Goal: Task Accomplishment & Management: Manage account settings

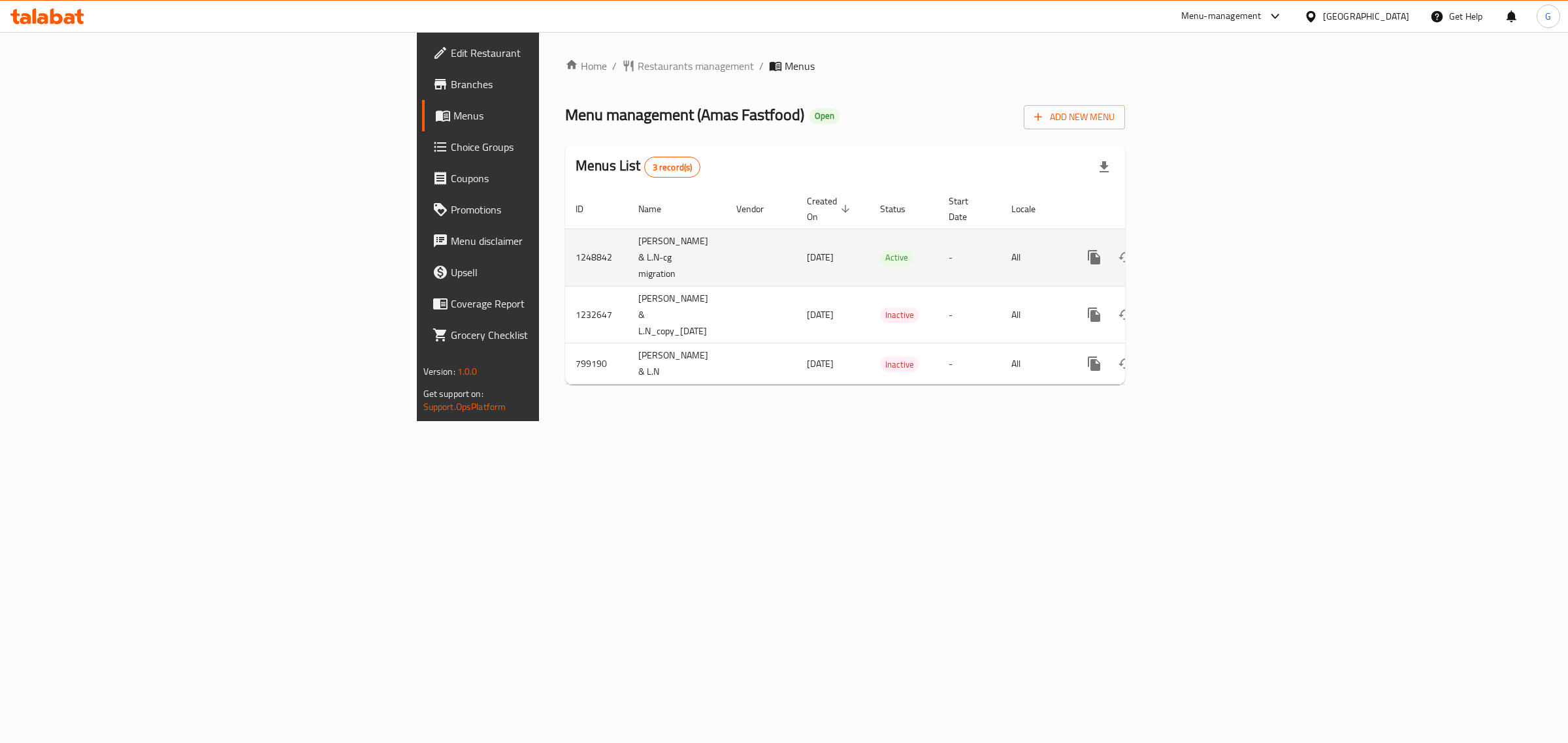
click at [1196, 250] on icon "enhanced table" at bounding box center [1188, 257] width 16 height 15
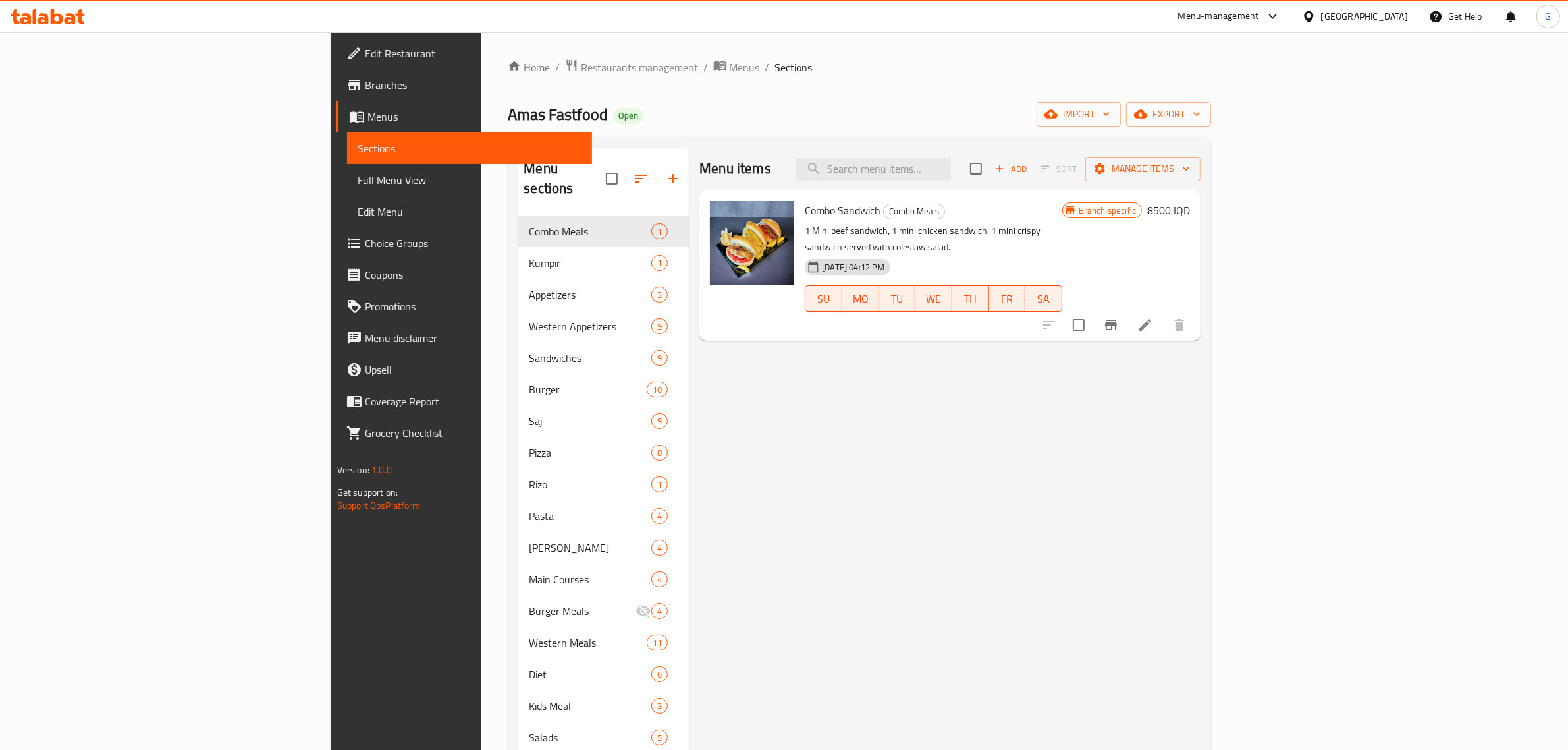
click at [976, 182] on div "Menu items Add Sort Manage items" at bounding box center [949, 168] width 501 height 43
click at [951, 172] on input "search" at bounding box center [873, 168] width 155 height 23
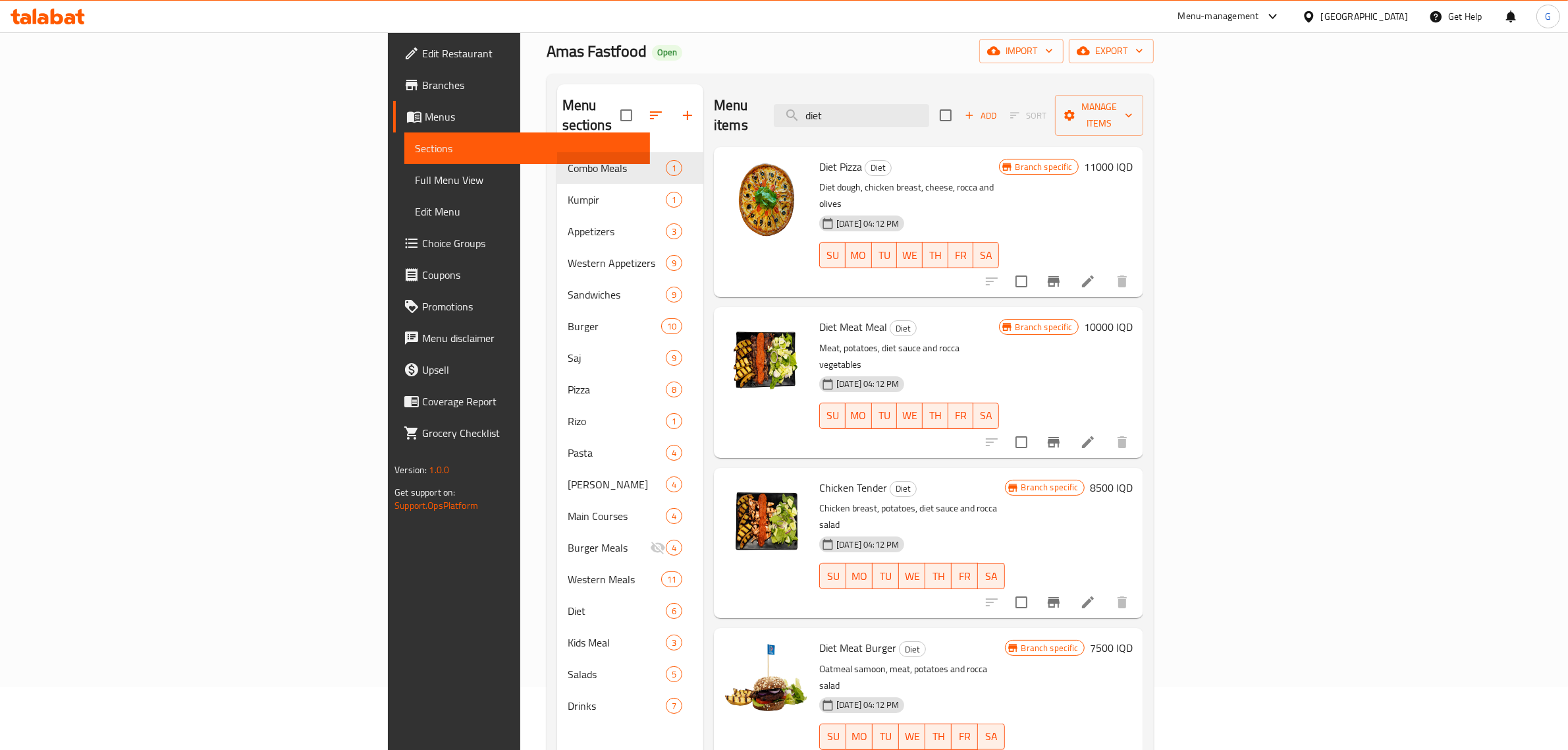
scroll to position [175, 0]
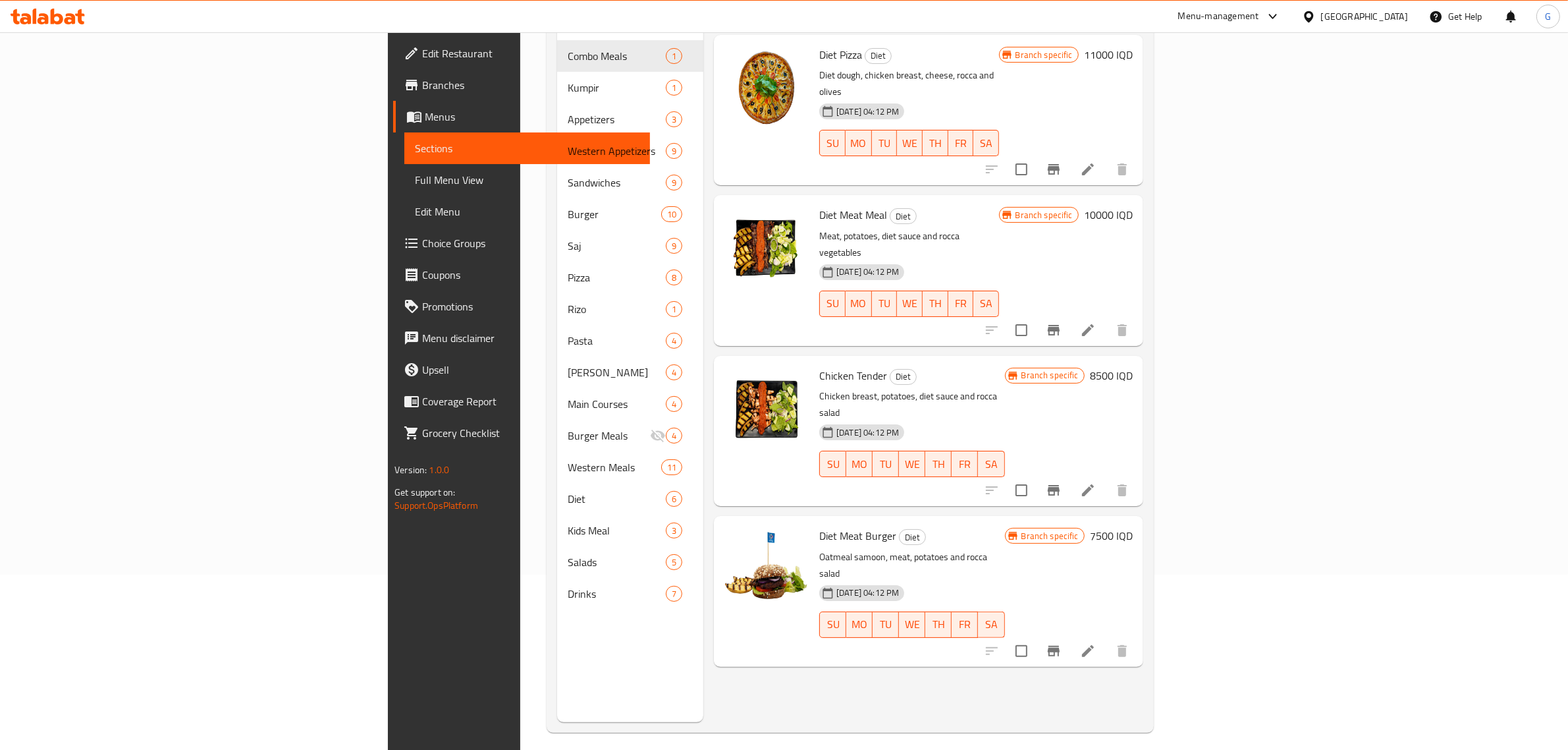
type input "diet"
click at [1133, 526] on h6 "7500 IQD" at bounding box center [1111, 536] width 43 height 18
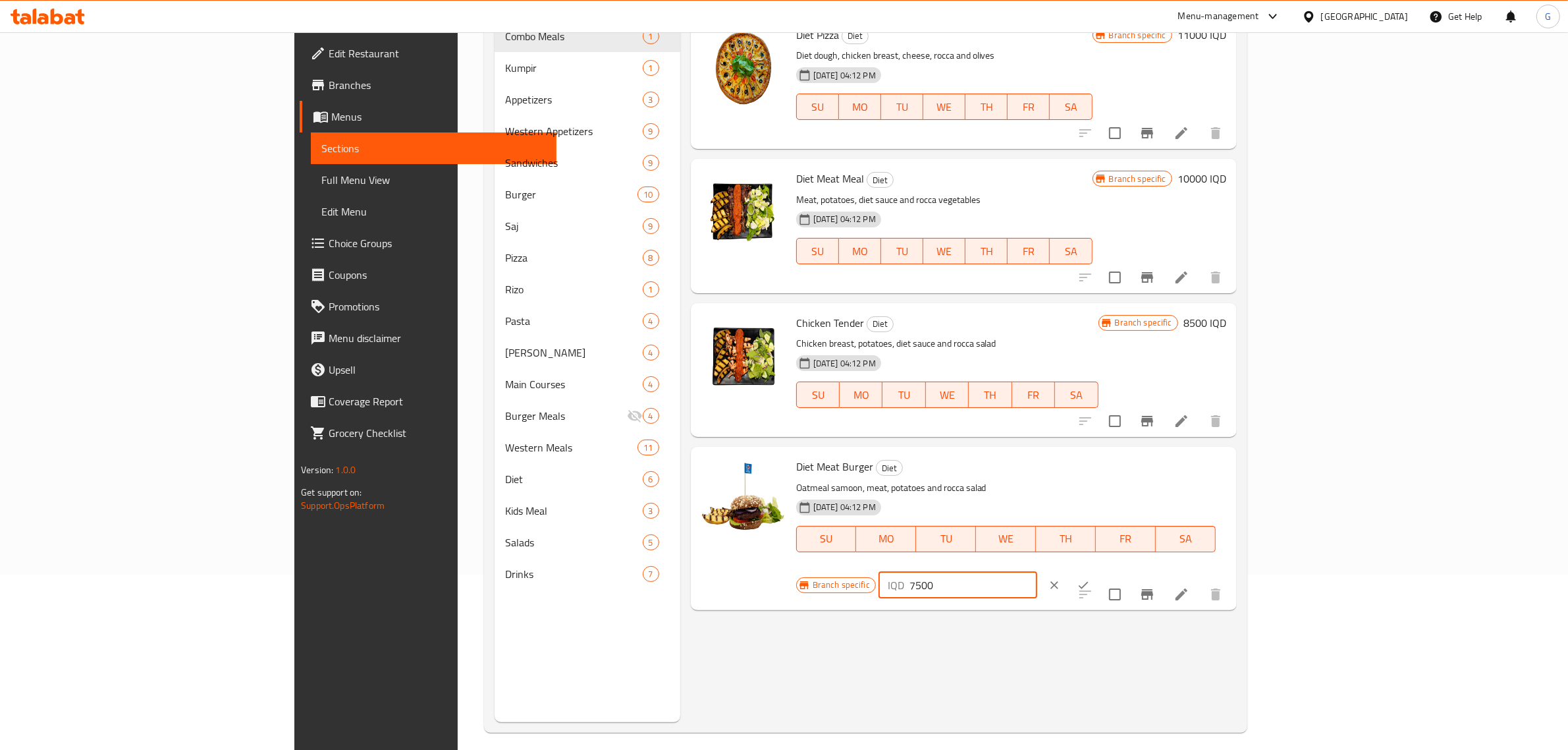
click at [1037, 572] on input "7500" at bounding box center [973, 585] width 128 height 27
type input "9000"
click at [1090, 579] on icon "ok" at bounding box center [1083, 585] width 13 height 13
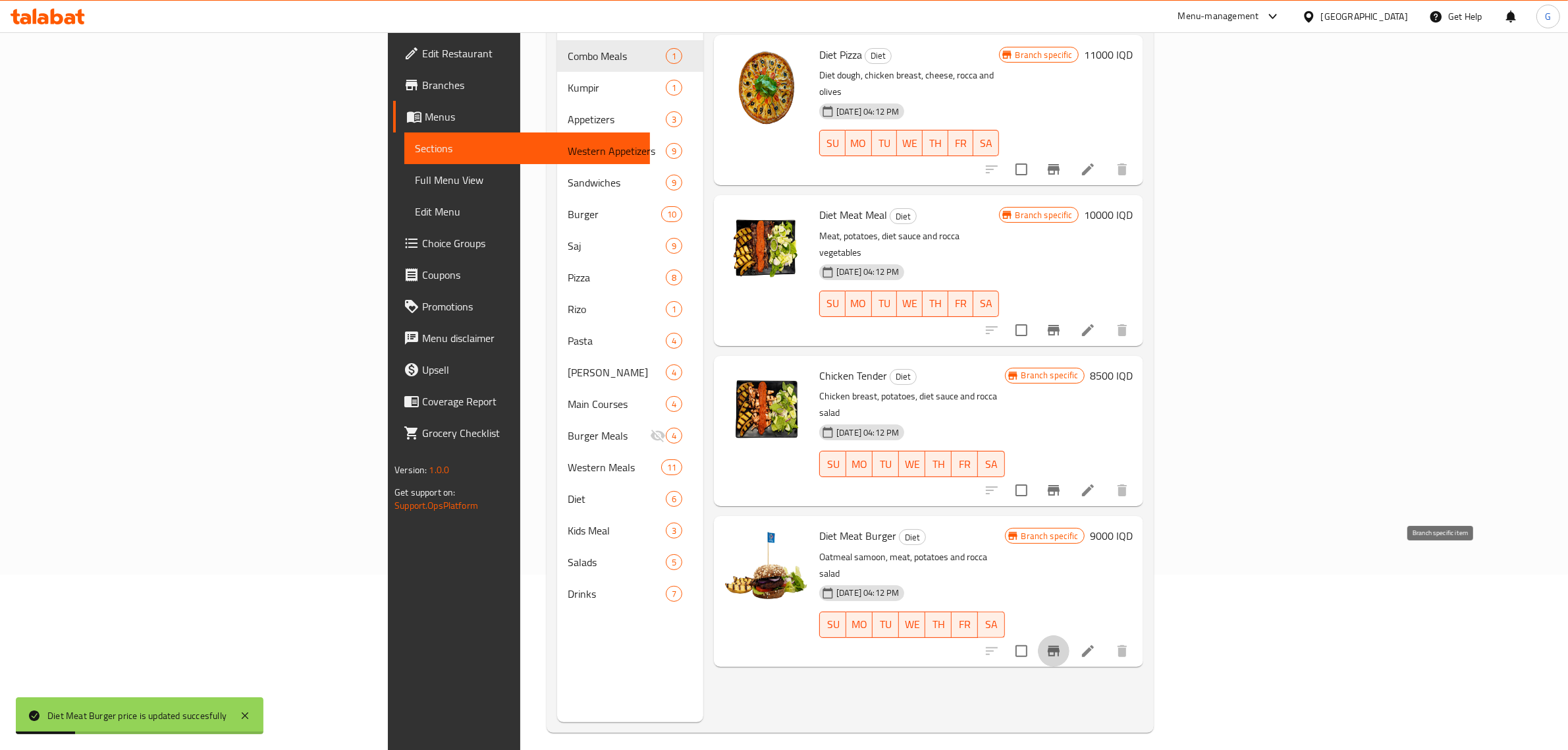
click at [1059, 646] on icon "Branch-specific-item" at bounding box center [1053, 651] width 12 height 10
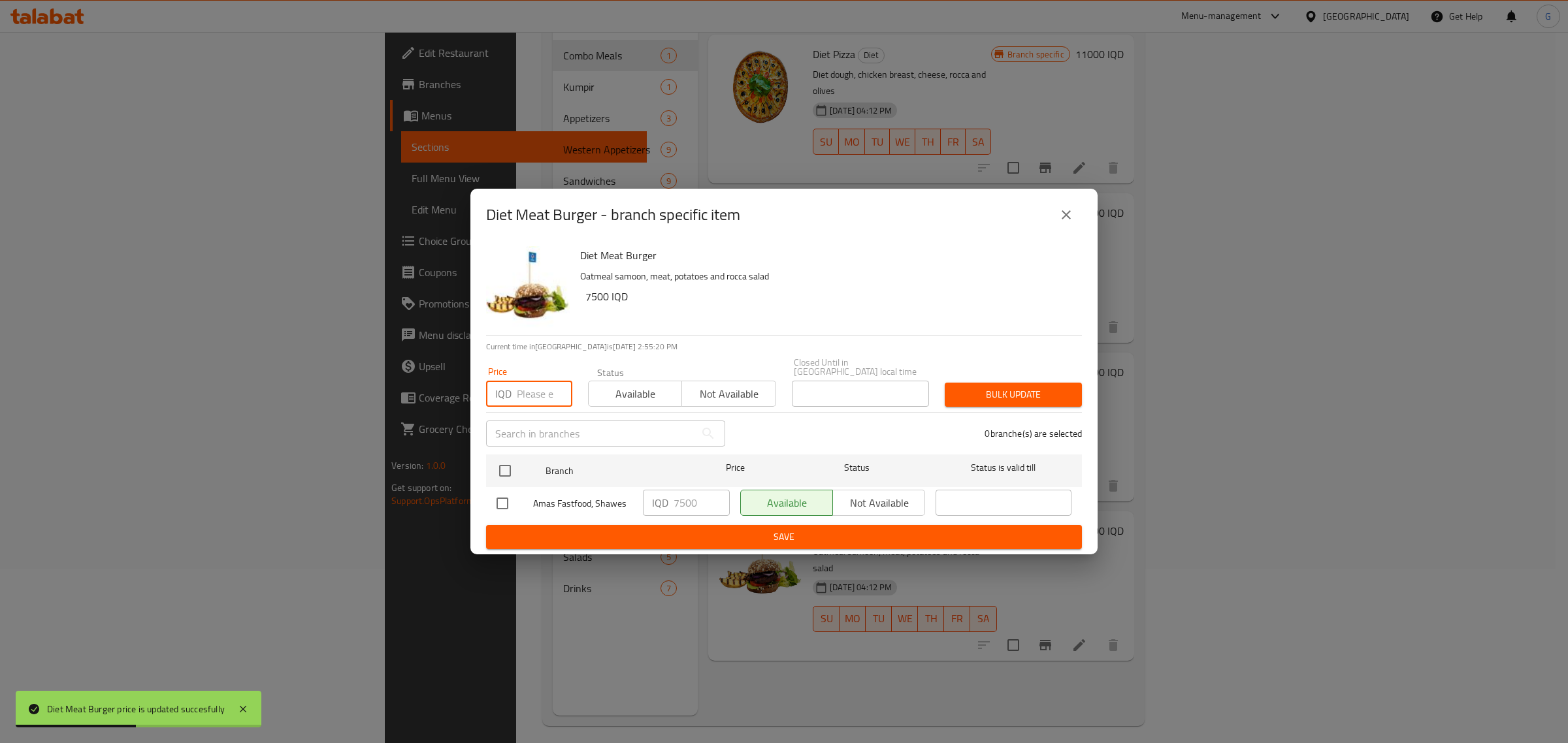
click at [544, 380] on input "number" at bounding box center [544, 393] width 56 height 26
type input "9000"
click at [507, 469] on input "checkbox" at bounding box center [504, 470] width 27 height 27
checkbox input "true"
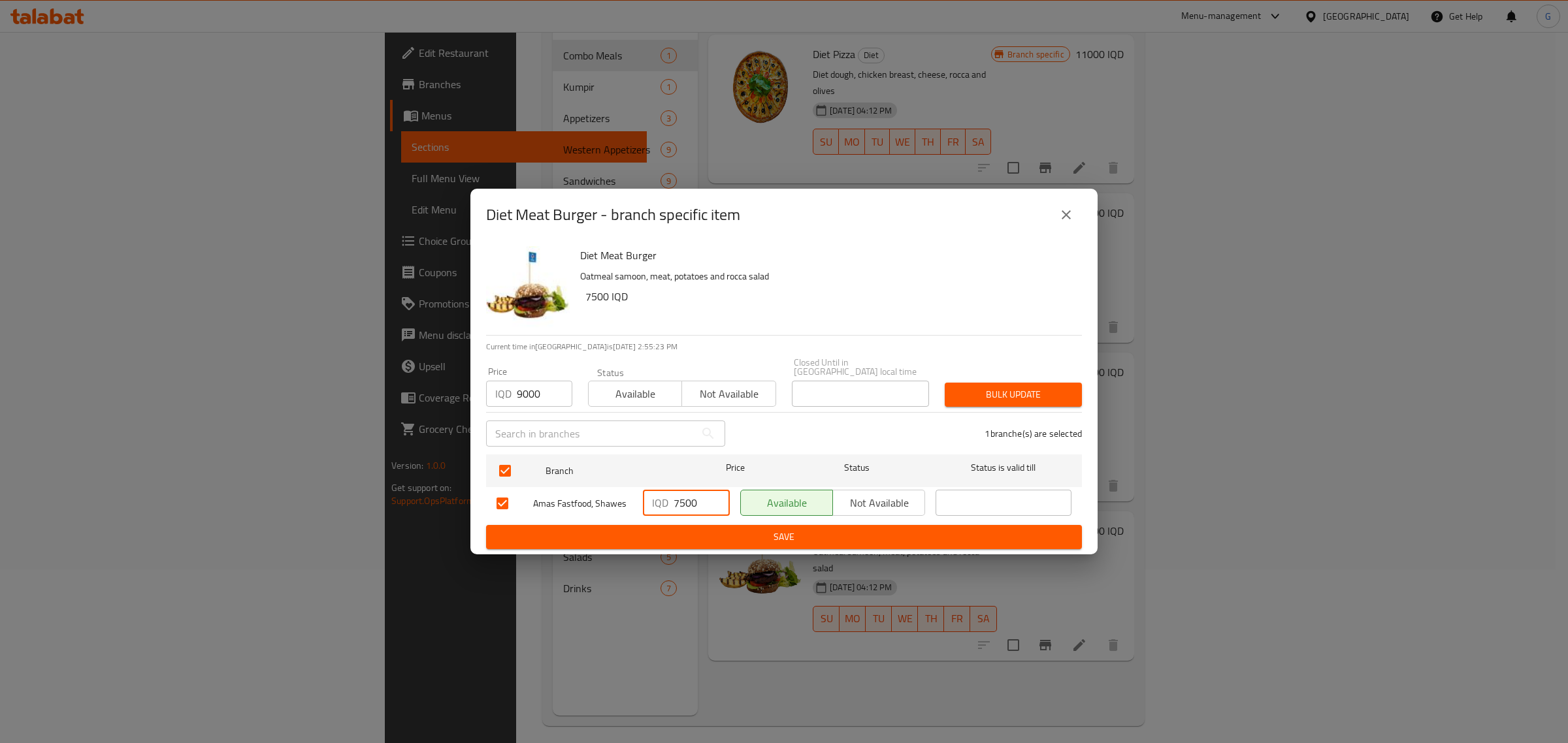
click at [689, 506] on input "7500" at bounding box center [701, 502] width 57 height 26
type input "9000"
click at [702, 557] on div "Diet Meat Burger - branch specific item Diet Meat Burger Oatmeal samoon, meat, …" at bounding box center [784, 371] width 1568 height 743
click at [702, 519] on ul "Branch Price Status Status is valid till Amas Fastfood, Shawes IQD 9000 ​ Avail…" at bounding box center [784, 487] width 596 height 76
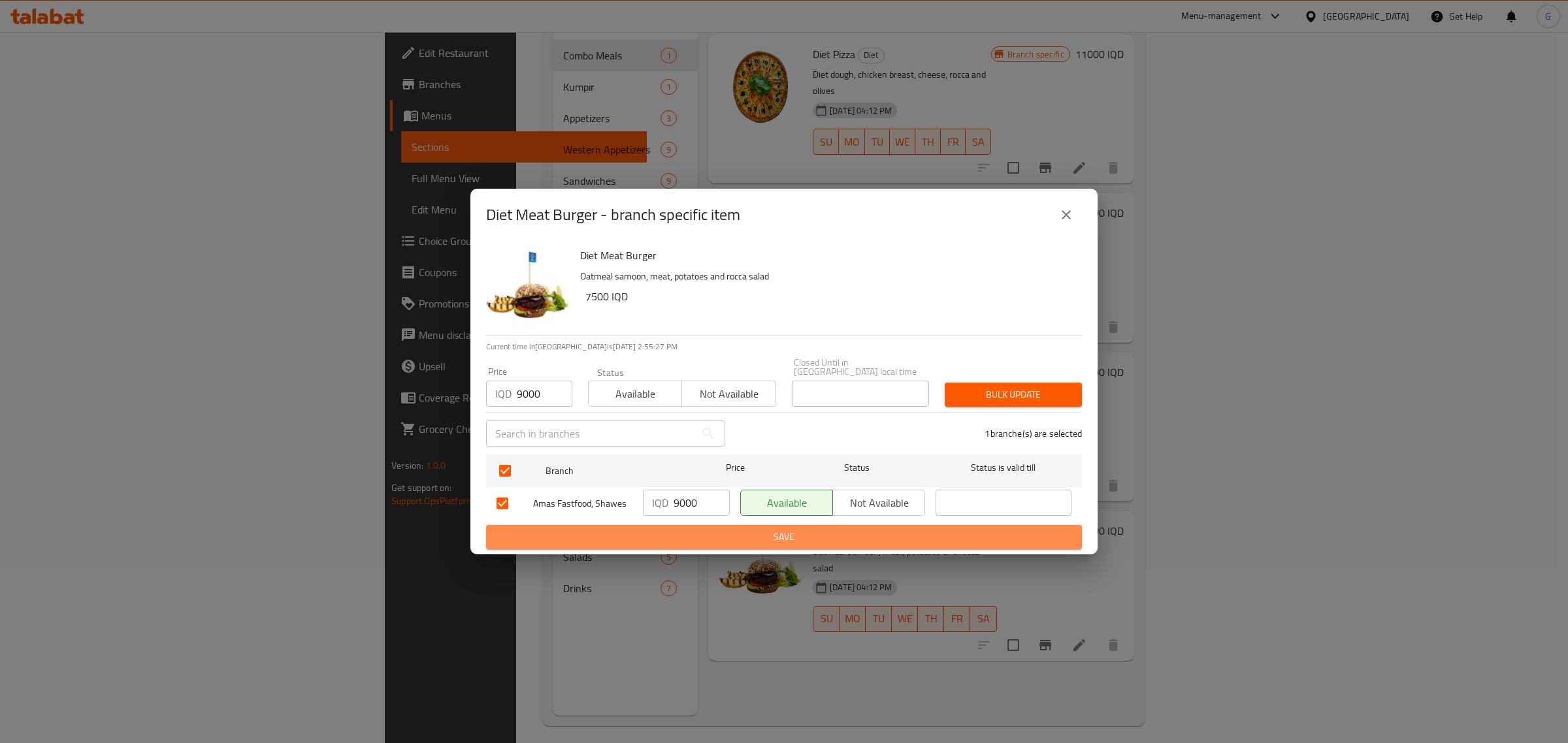
click at [704, 529] on span "Save" at bounding box center [784, 537] width 575 height 16
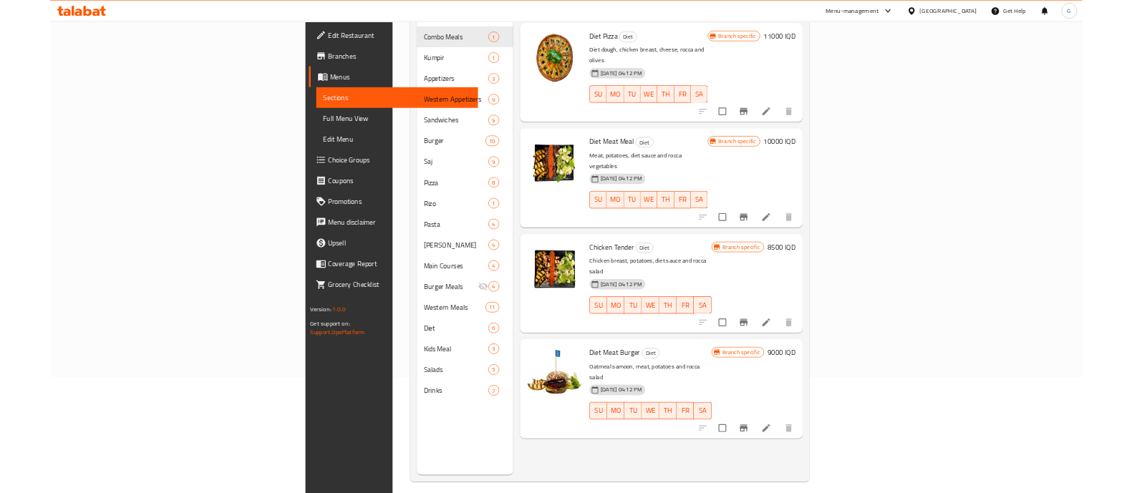
scroll to position [0, 0]
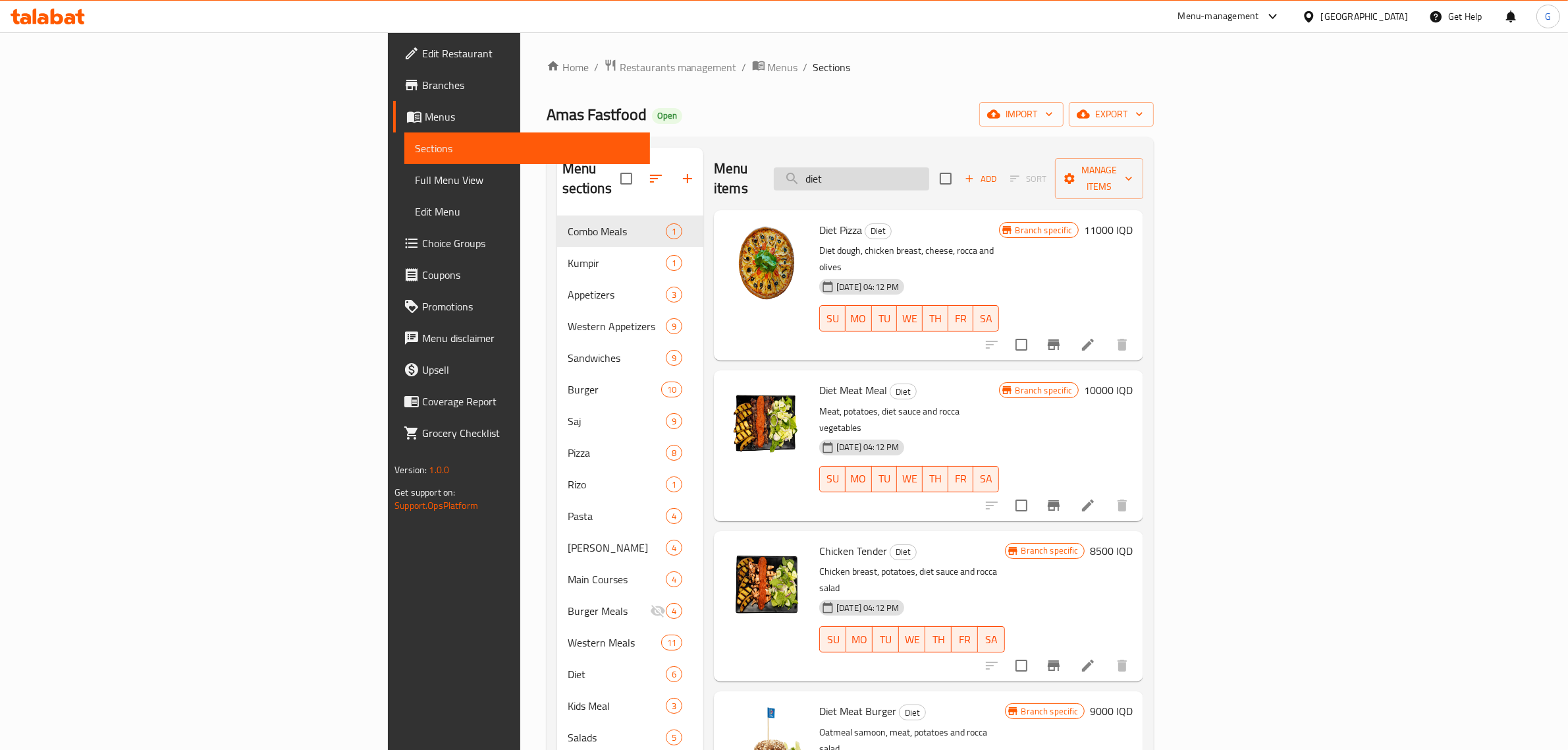
click at [929, 169] on input "diet" at bounding box center [851, 179] width 155 height 23
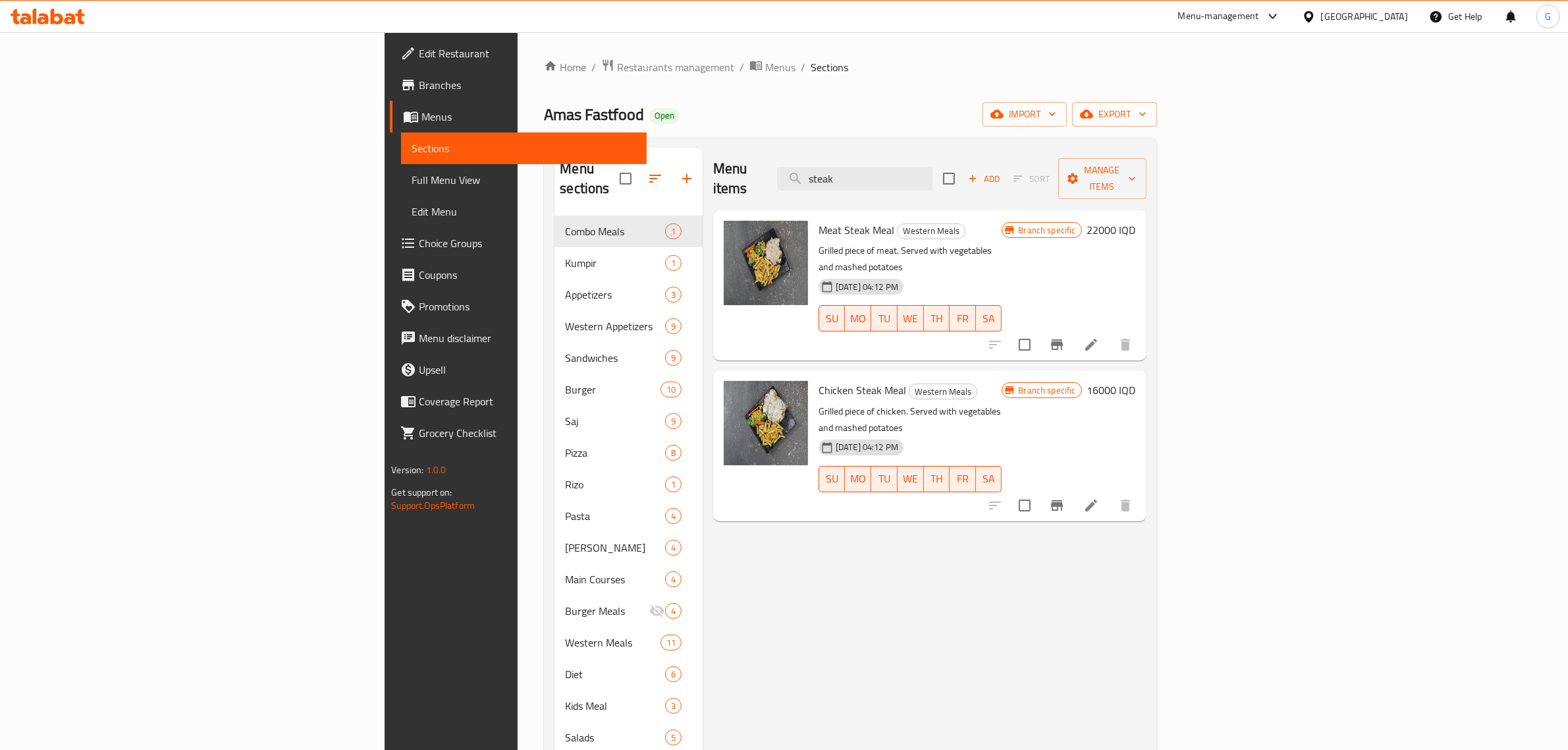
type input "steak"
click at [617, 69] on span "Restaurants management" at bounding box center [675, 66] width 117 height 16
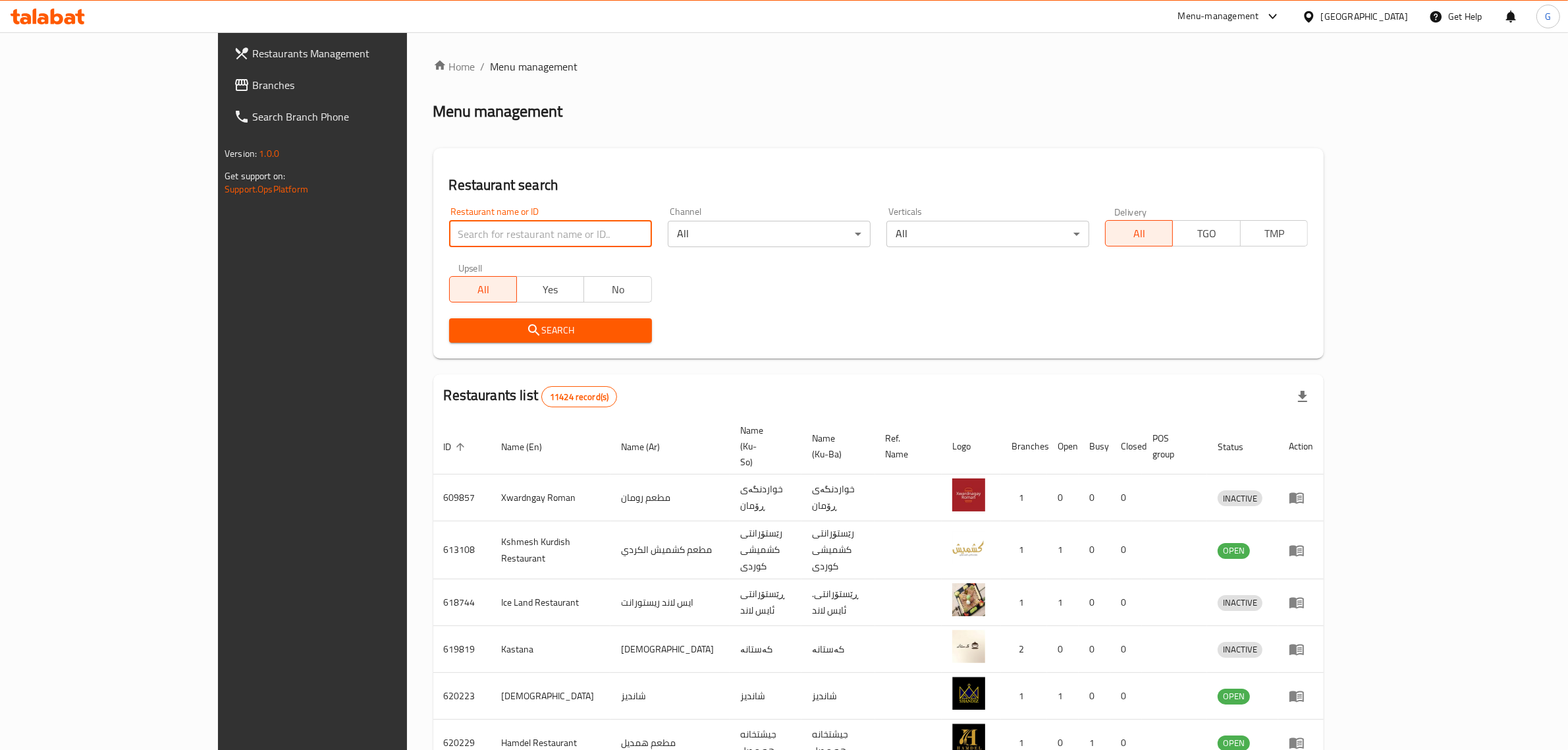
click at [466, 234] on input "search" at bounding box center [550, 234] width 203 height 27
type input "bloo"
click button "Search" at bounding box center [550, 330] width 203 height 24
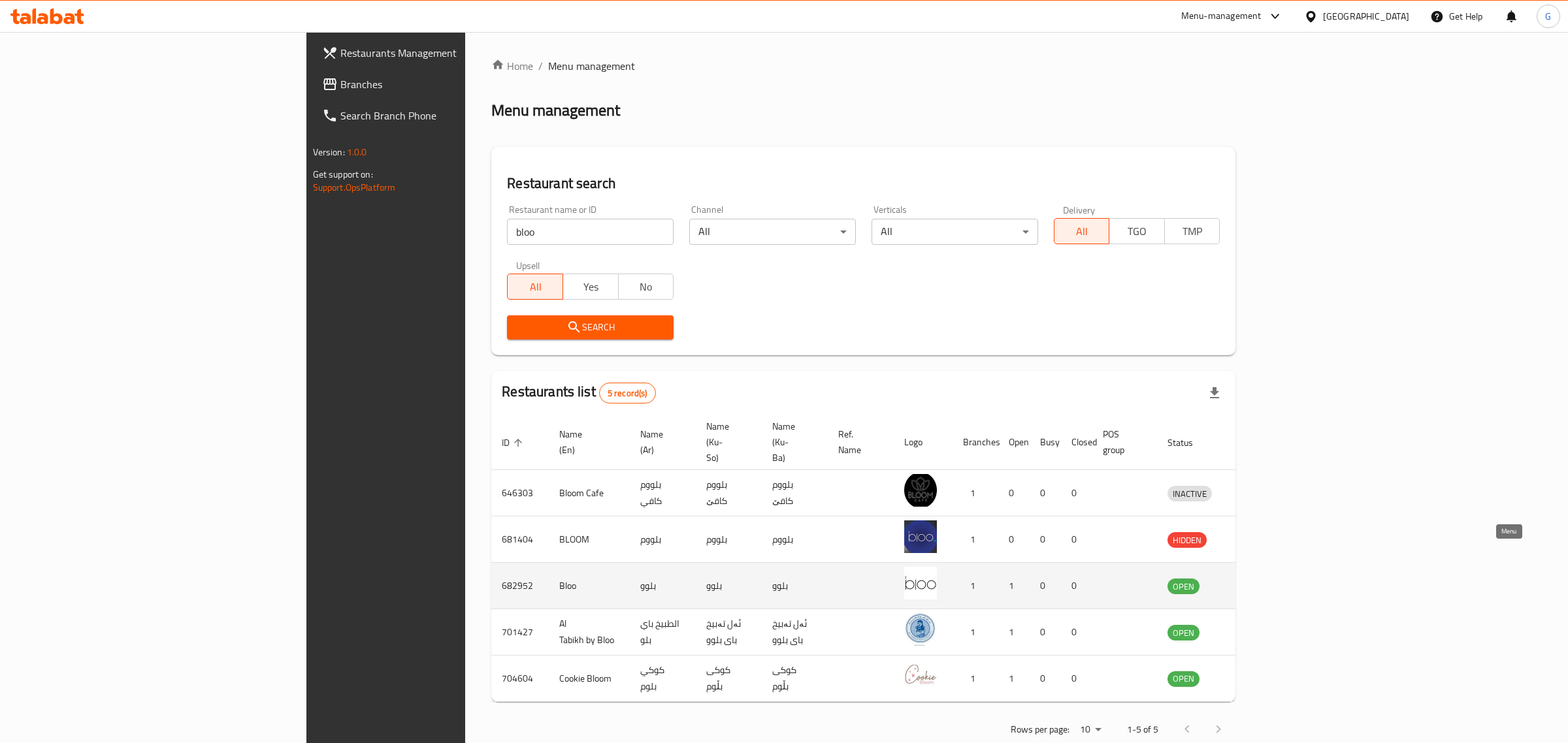
click at [1253, 578] on icon "enhanced table" at bounding box center [1245, 585] width 16 height 15
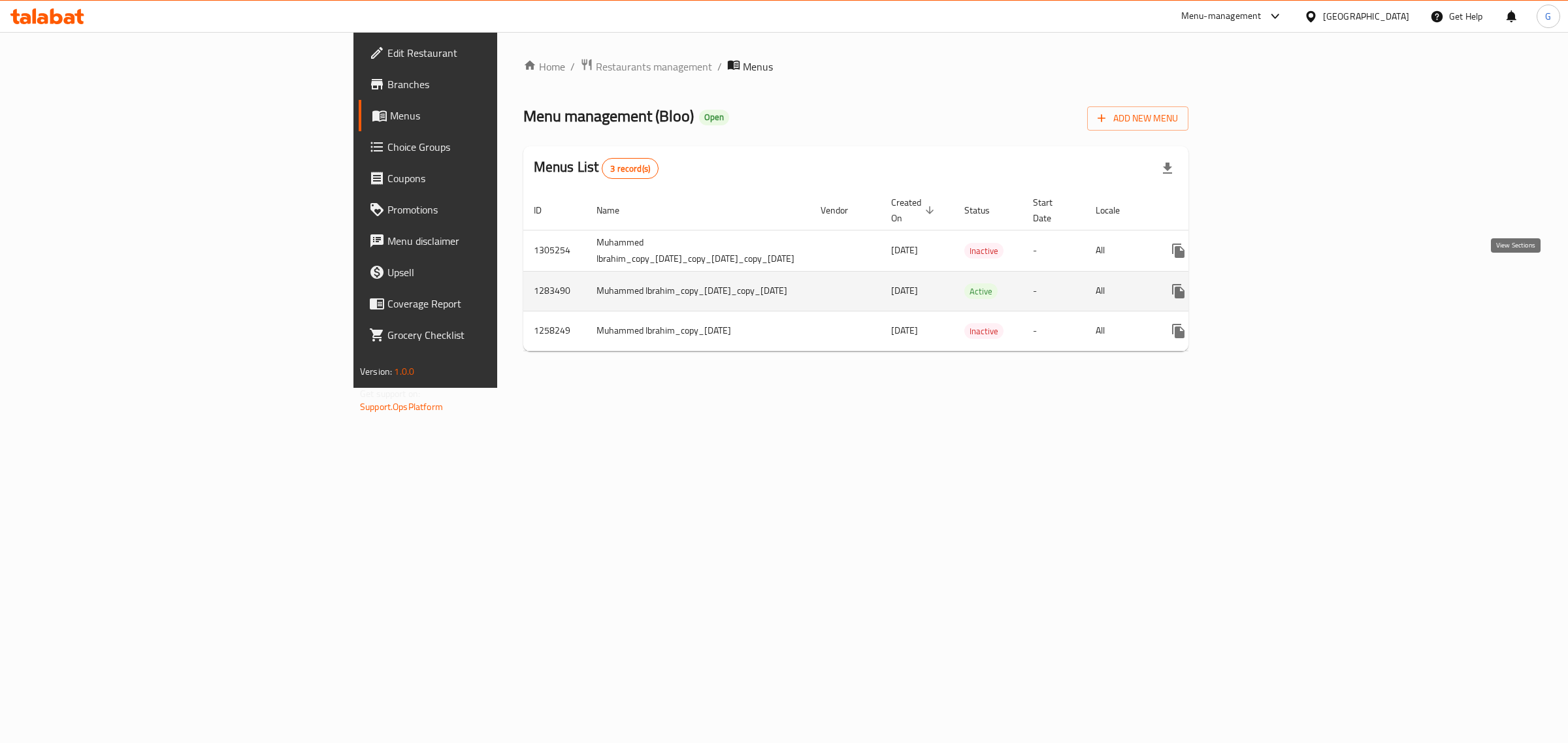
click at [1288, 279] on link "enhanced table" at bounding box center [1272, 291] width 31 height 31
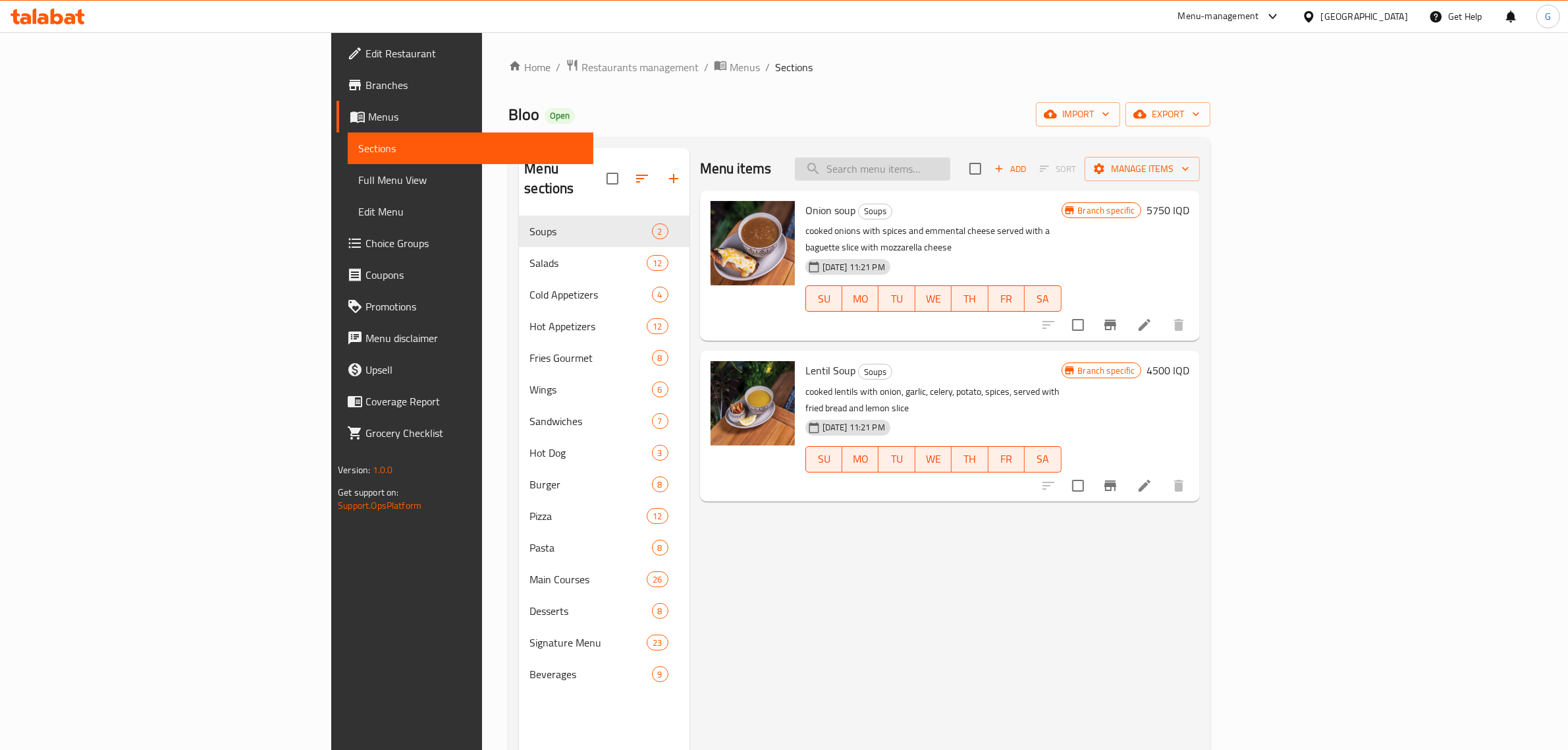
click at [950, 170] on input "search" at bounding box center [872, 168] width 155 height 23
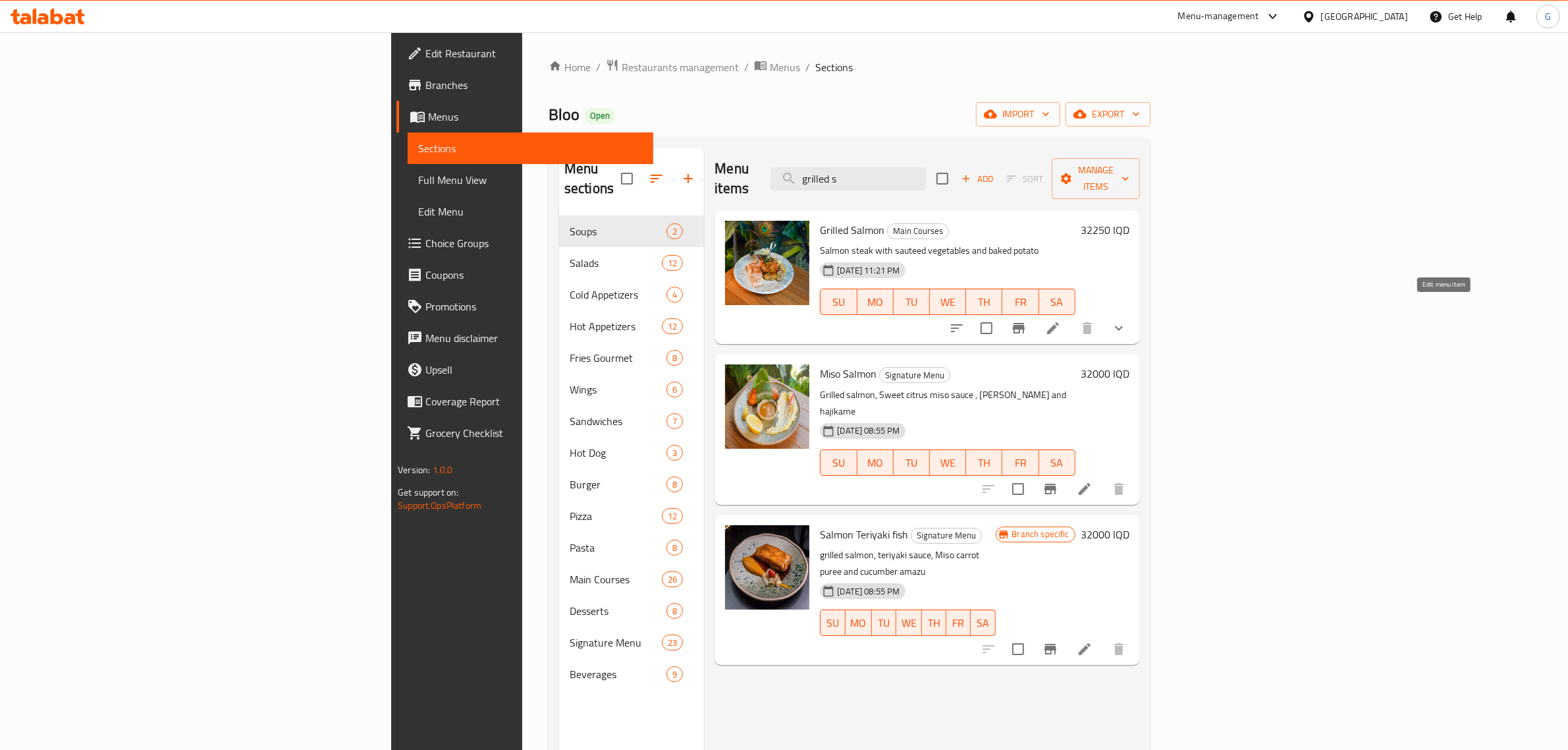
type input "grilled s"
click at [1061, 320] on icon at bounding box center [1052, 328] width 16 height 16
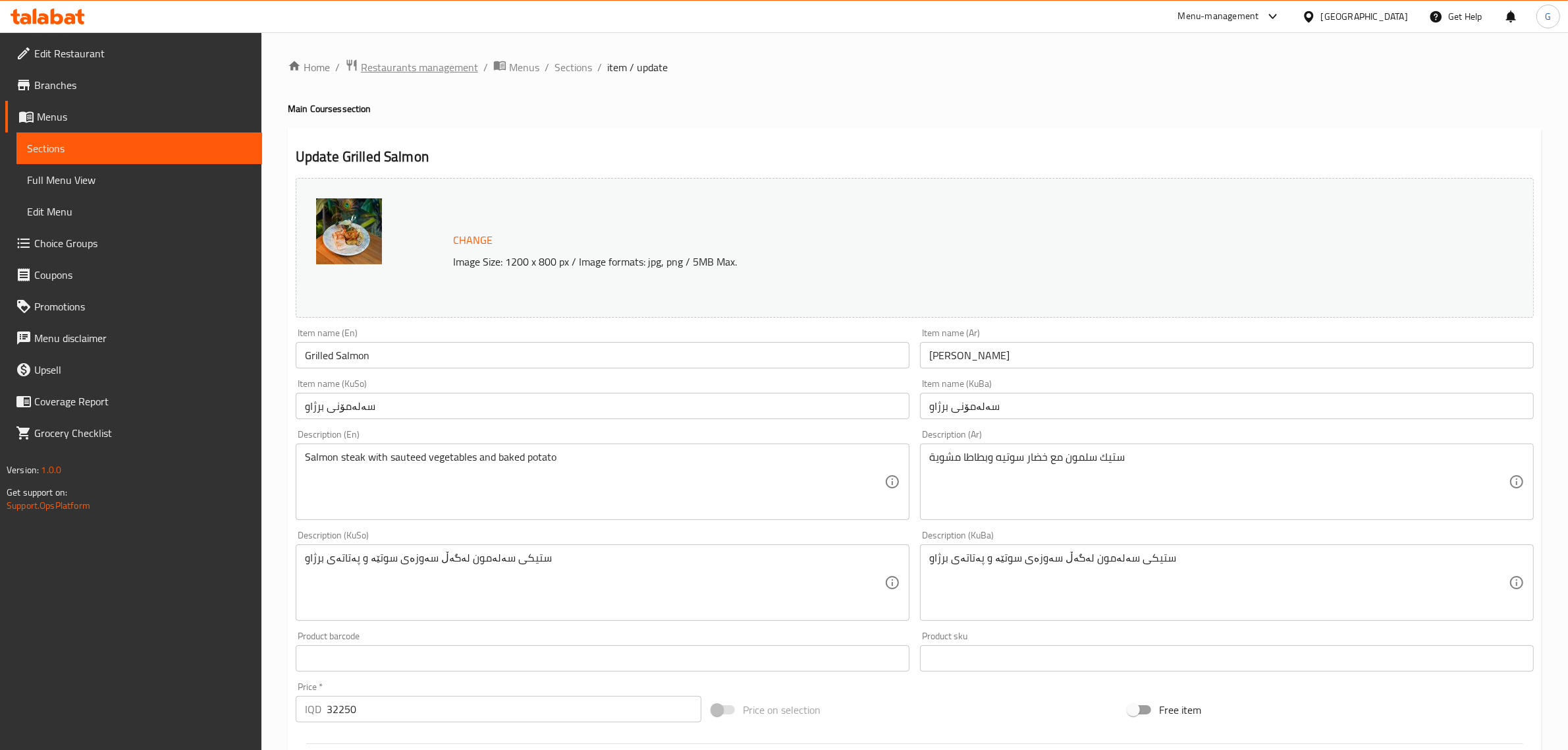
click at [414, 74] on span "Restaurants management" at bounding box center [418, 66] width 117 height 16
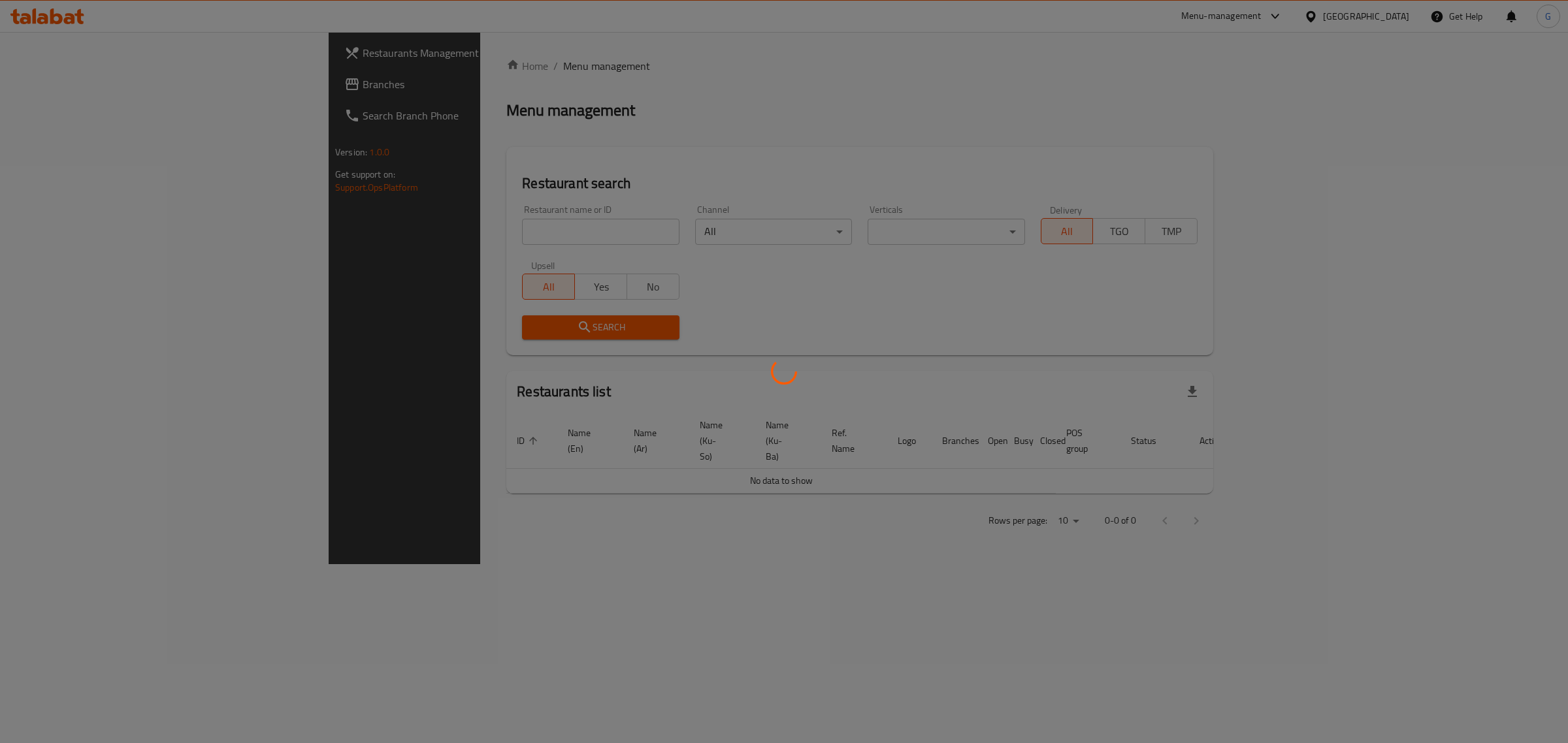
click at [400, 54] on div at bounding box center [784, 371] width 1568 height 743
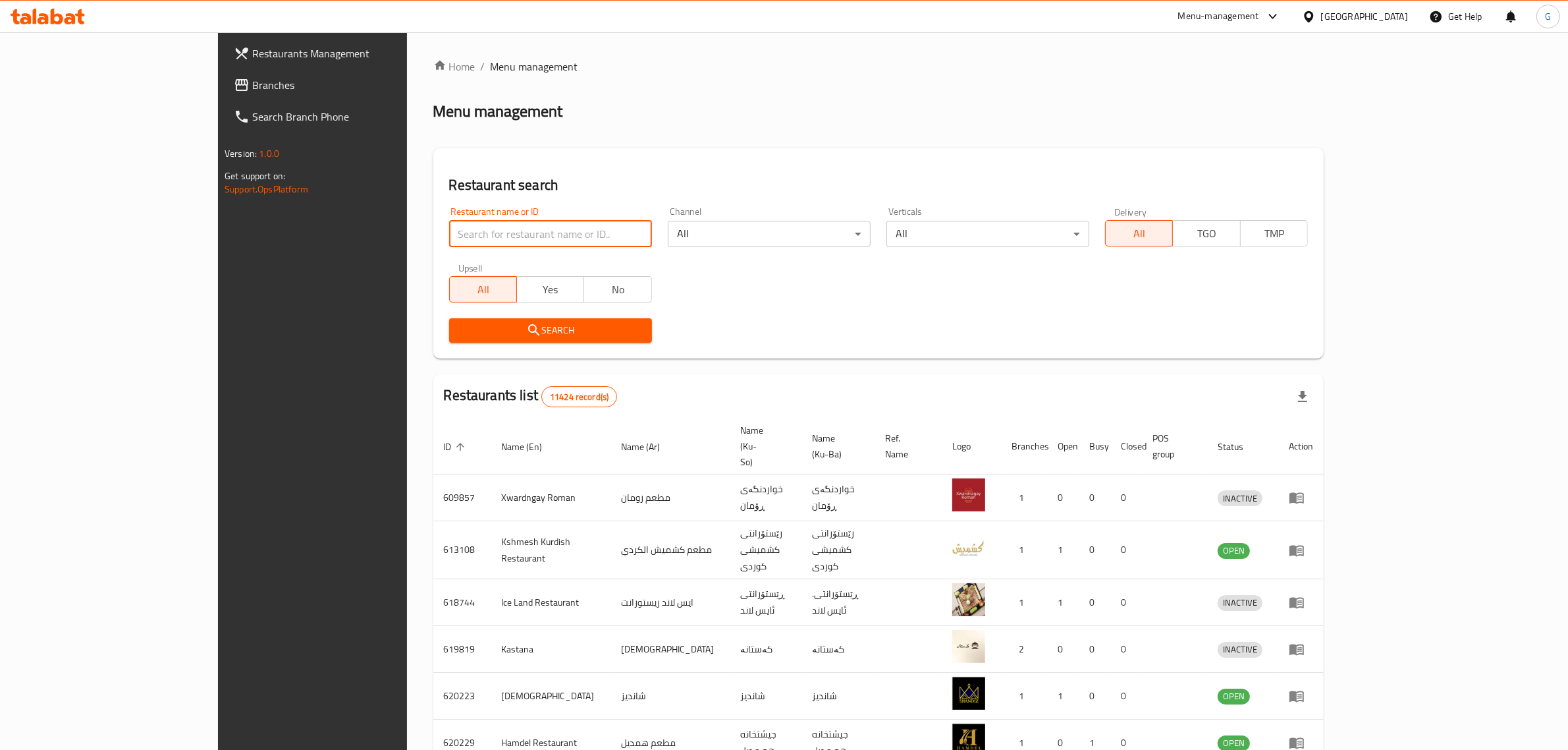
click at [449, 235] on input "search" at bounding box center [550, 234] width 203 height 27
type input "big [PERSON_NAME]"
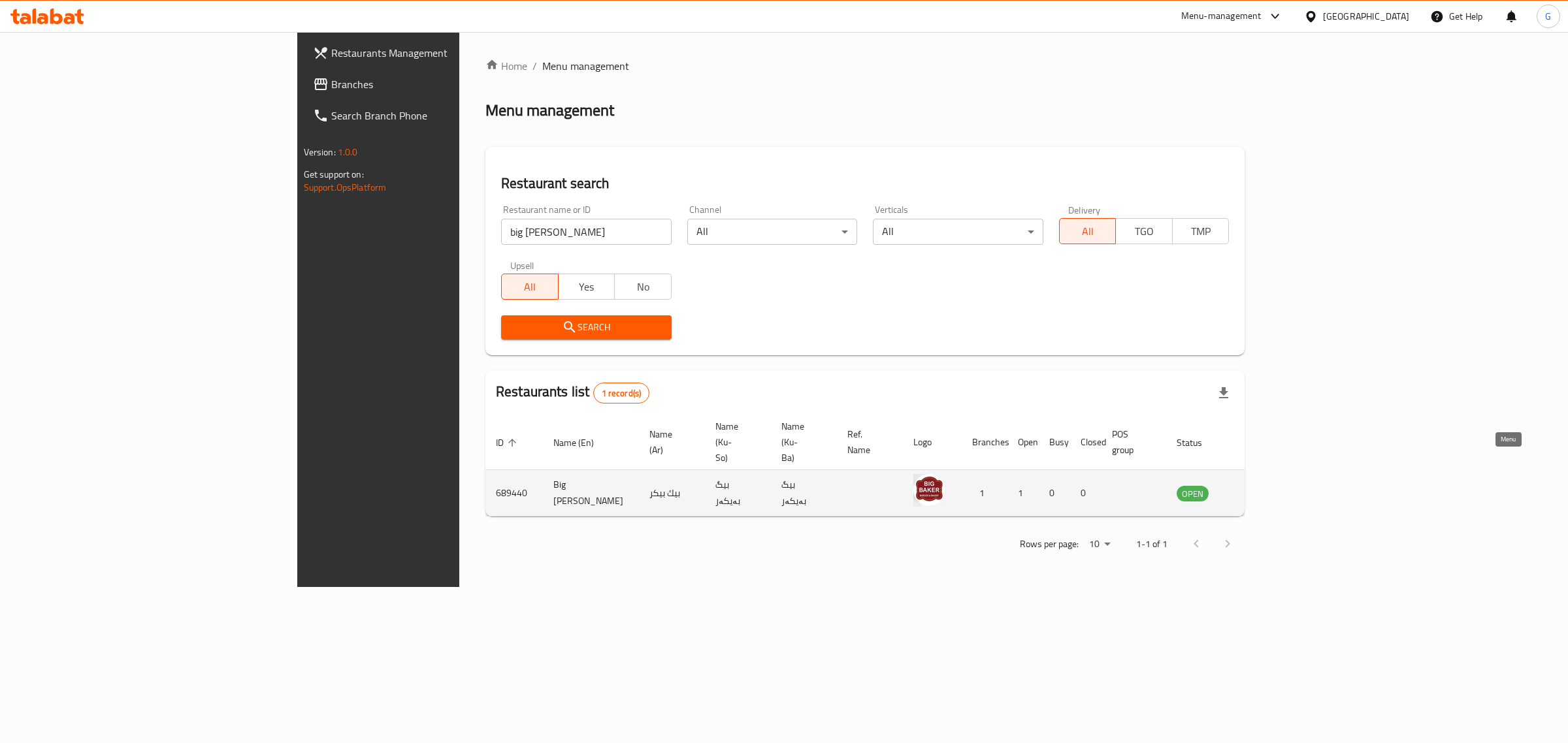
click at [1269, 485] on link "enhanced table" at bounding box center [1257, 492] width 24 height 15
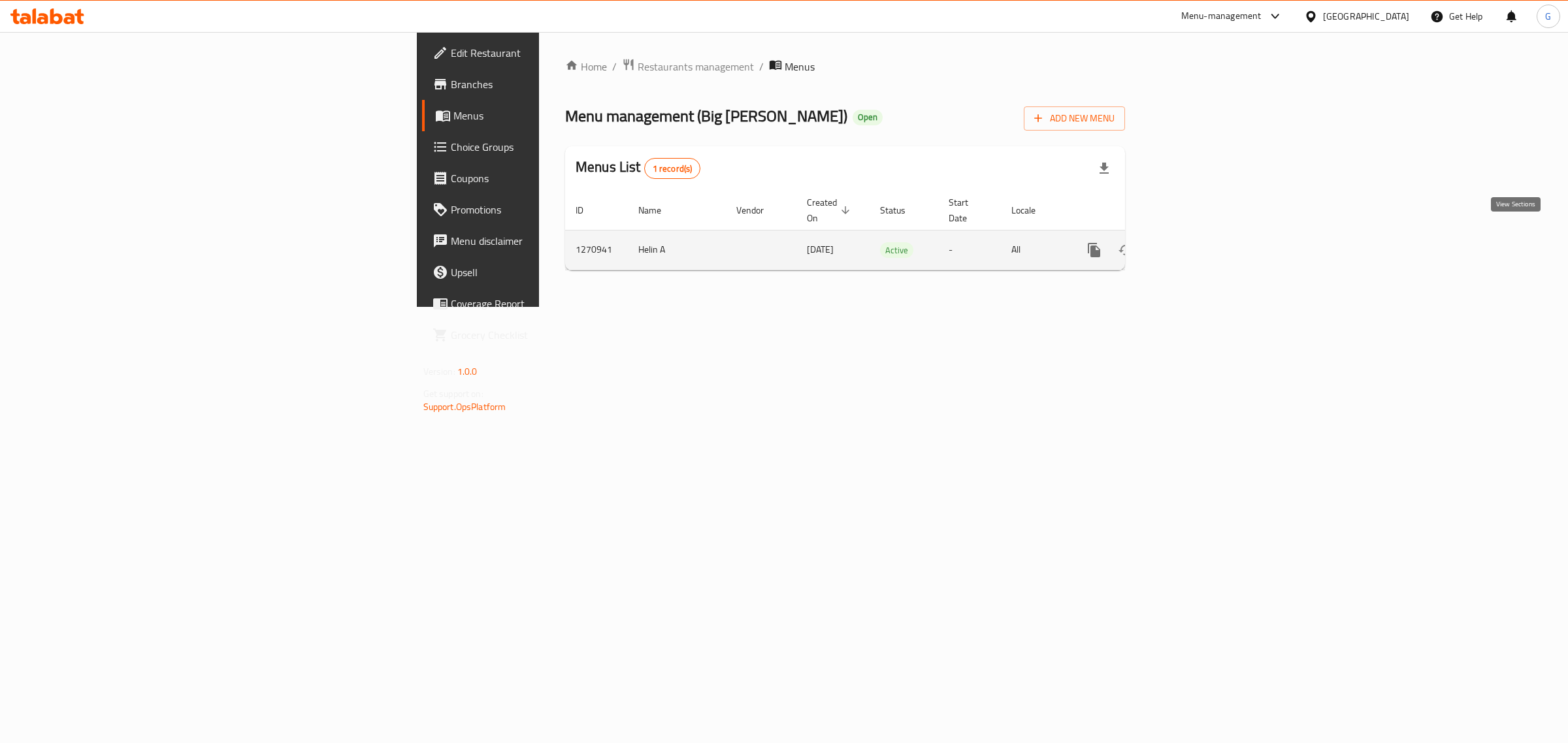
click at [1196, 243] on icon "enhanced table" at bounding box center [1188, 250] width 16 height 15
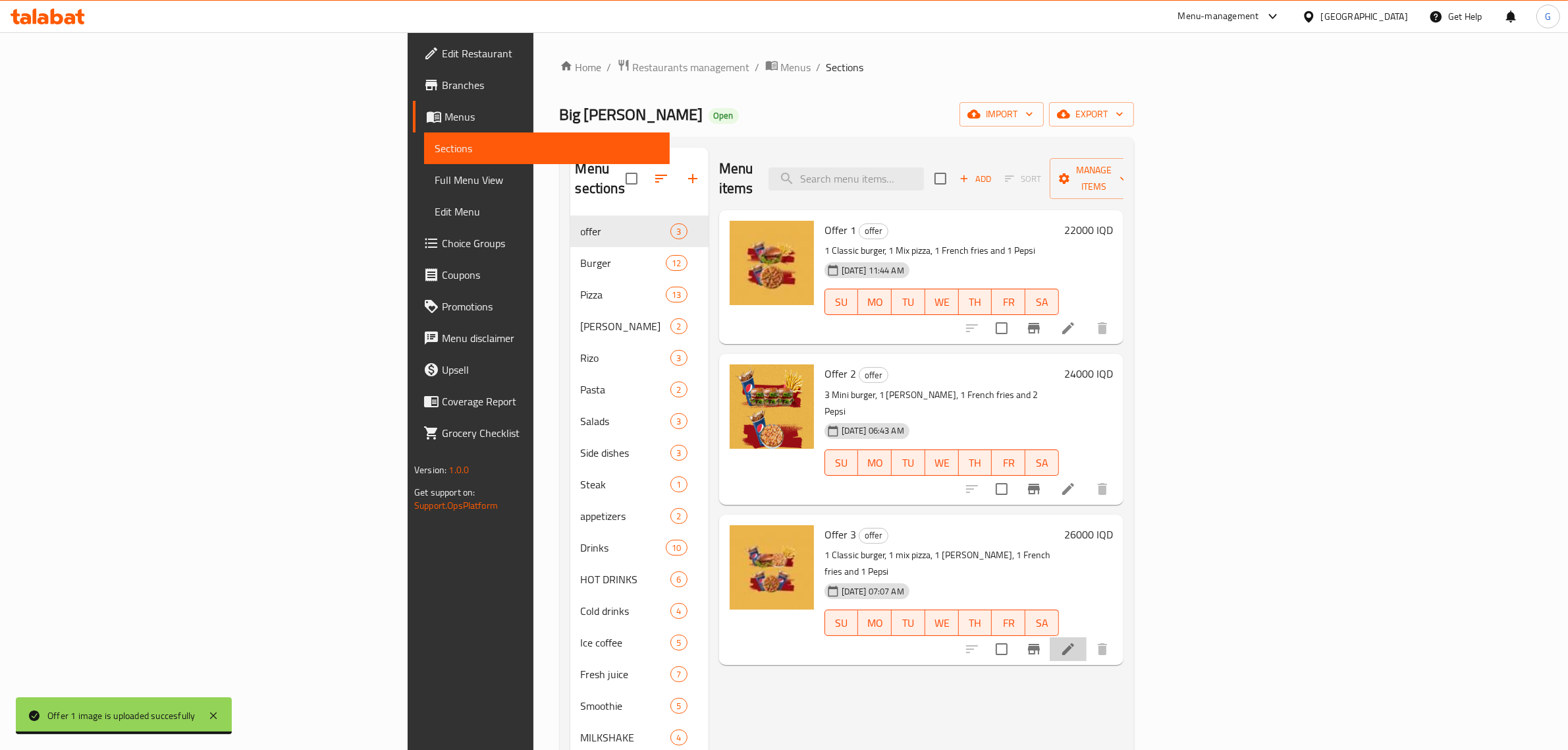
click at [1086, 637] on li at bounding box center [1068, 649] width 37 height 24
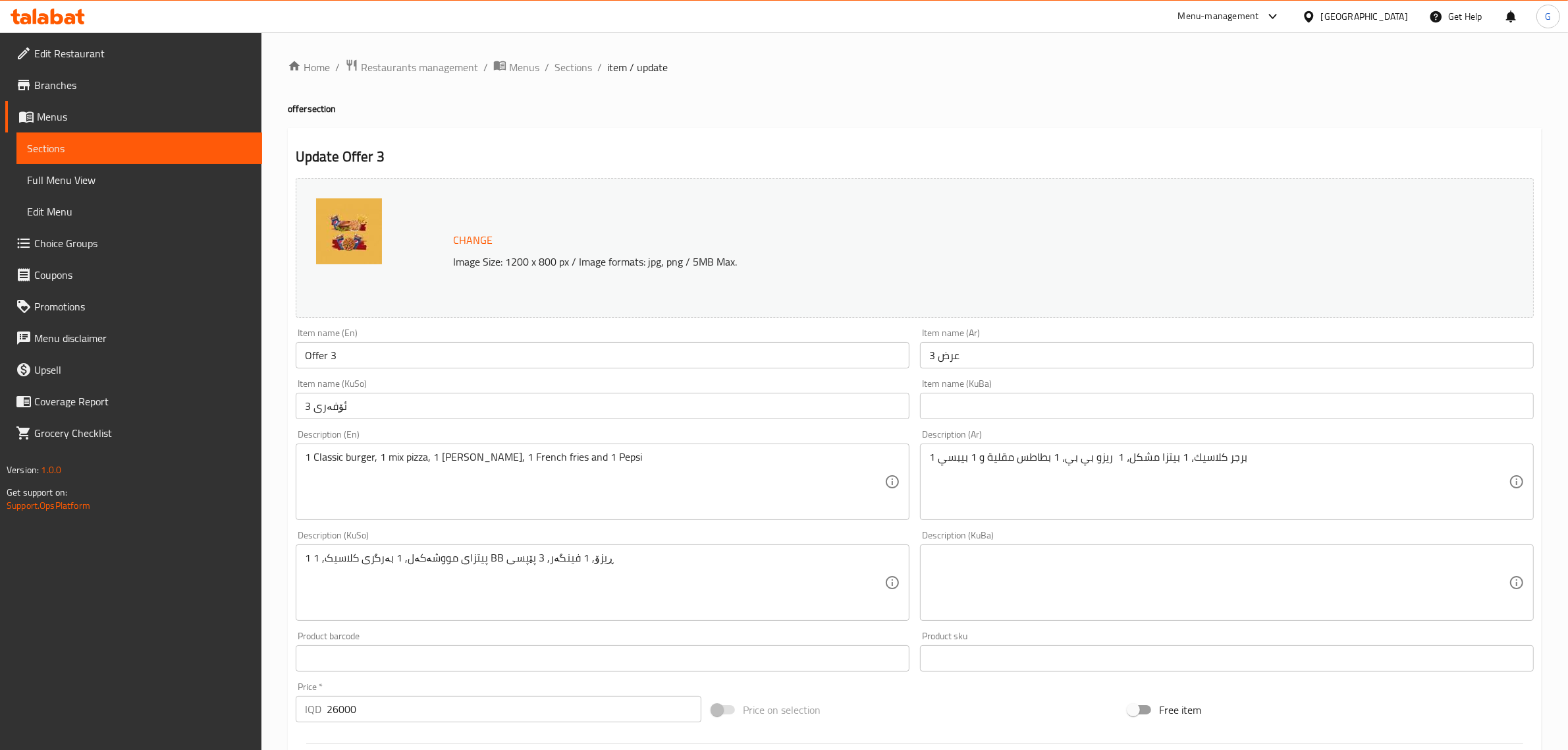
click at [577, 77] on div "Home / Restaurants management / Menus / Sections / item / update offer section …" at bounding box center [914, 567] width 1253 height 1017
click at [573, 63] on span "Sections" at bounding box center [573, 66] width 38 height 16
